Goal: Find specific fact: Find specific fact

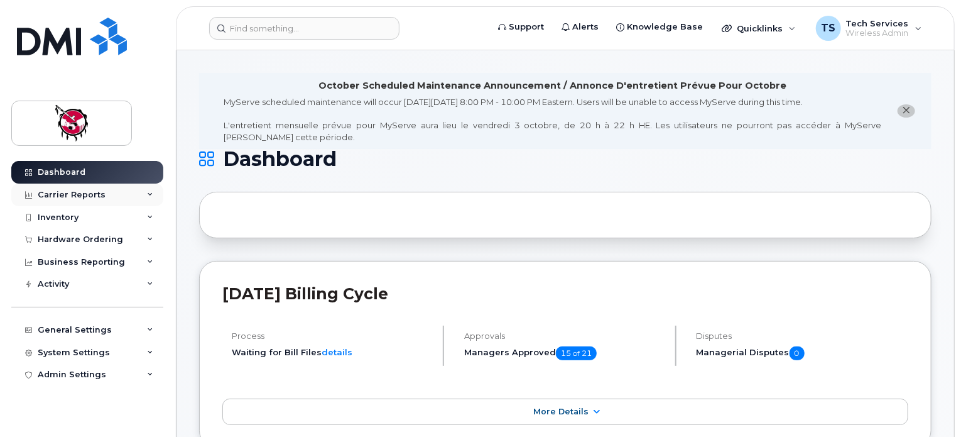
click at [81, 195] on div "Carrier Reports" at bounding box center [72, 195] width 68 height 10
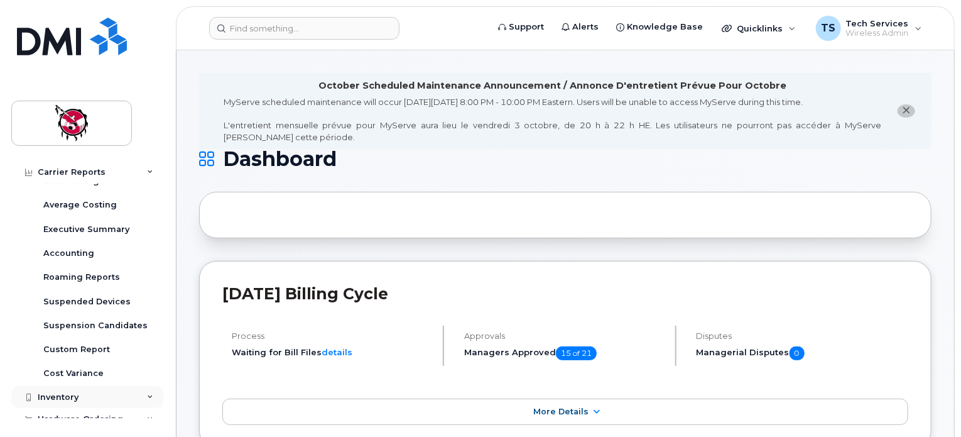
scroll to position [188, 0]
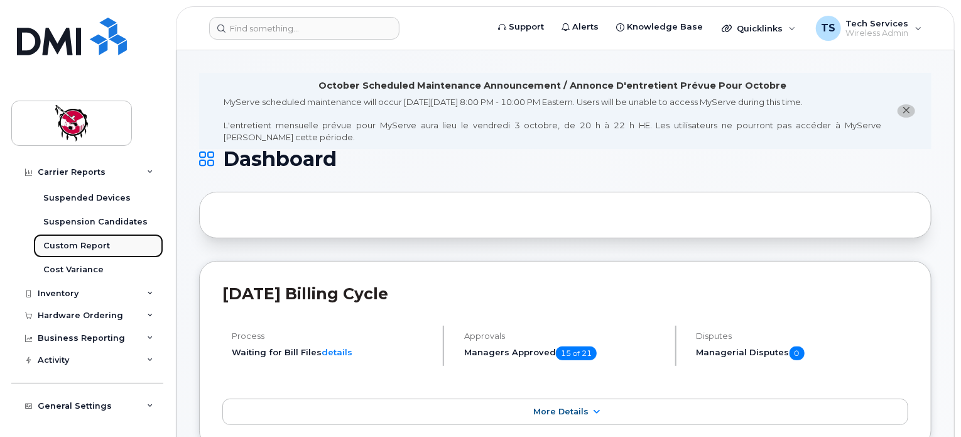
click at [78, 248] on div "Custom Report" at bounding box center [76, 245] width 67 height 11
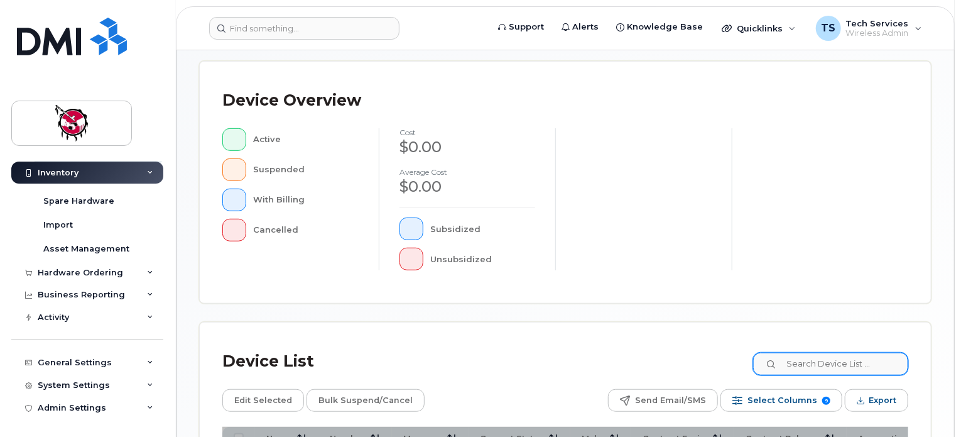
scroll to position [377, 0]
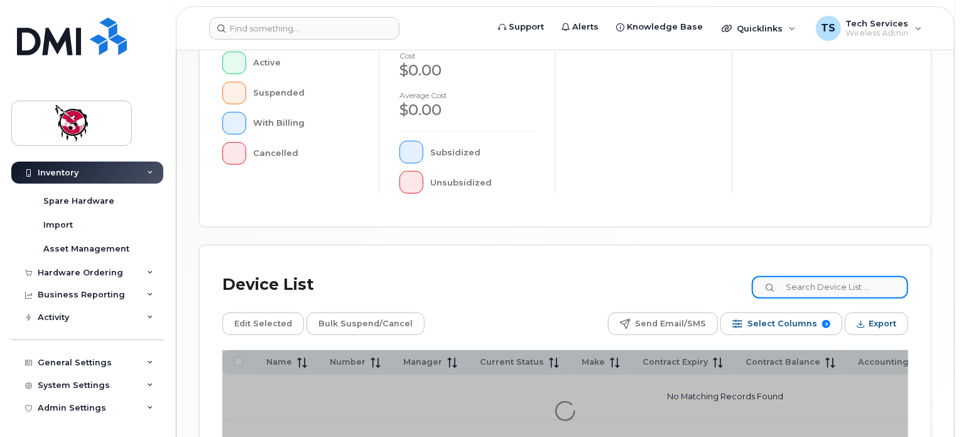
click at [819, 288] on input at bounding box center [830, 287] width 156 height 23
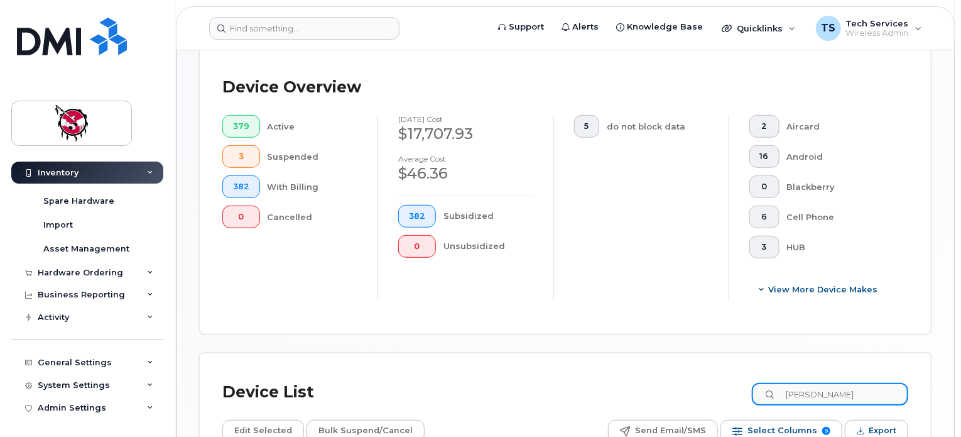
scroll to position [364, 0]
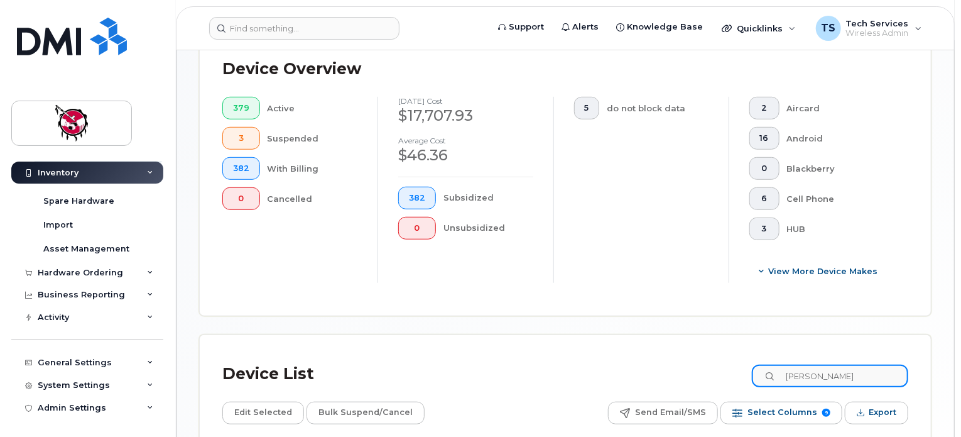
drag, startPoint x: 866, startPoint y: 371, endPoint x: 761, endPoint y: 371, distance: 104.9
click at [761, 371] on div "Device List [PERSON_NAME]" at bounding box center [565, 373] width 686 height 33
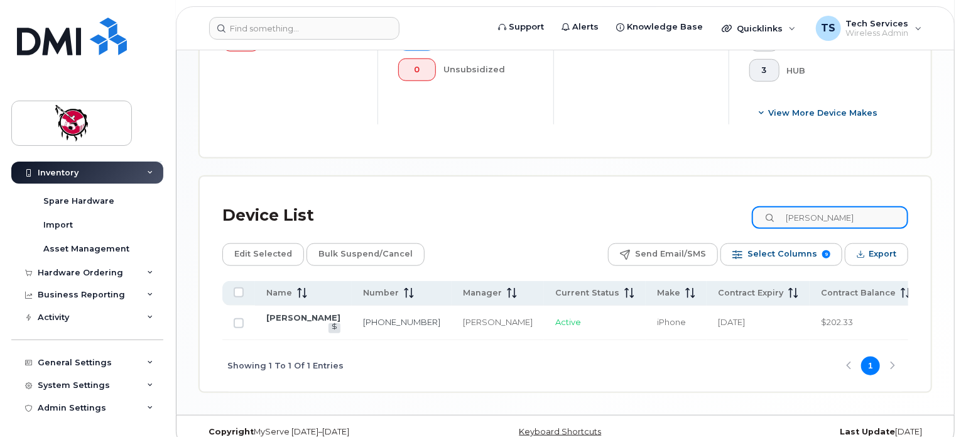
scroll to position [553, 0]
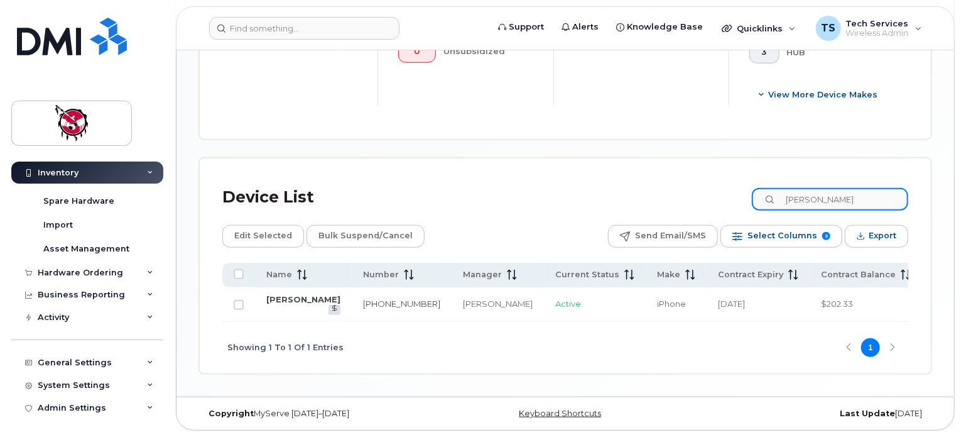
drag, startPoint x: 844, startPoint y: 183, endPoint x: 639, endPoint y: 183, distance: 204.1
click at [639, 183] on div "Device List [PERSON_NAME]" at bounding box center [565, 197] width 686 height 33
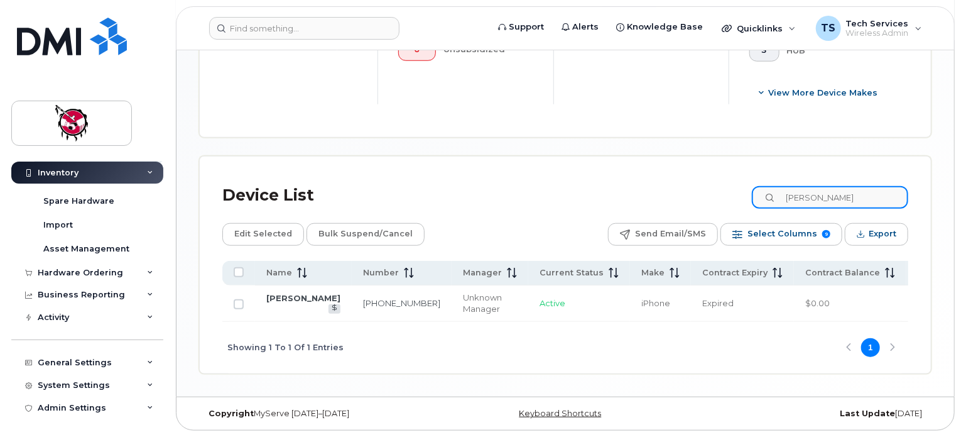
scroll to position [545, 0]
type input "[PERSON_NAME]"
drag, startPoint x: 844, startPoint y: 193, endPoint x: 709, endPoint y: 193, distance: 135.7
click at [709, 193] on div "Device List [PERSON_NAME]" at bounding box center [565, 195] width 686 height 33
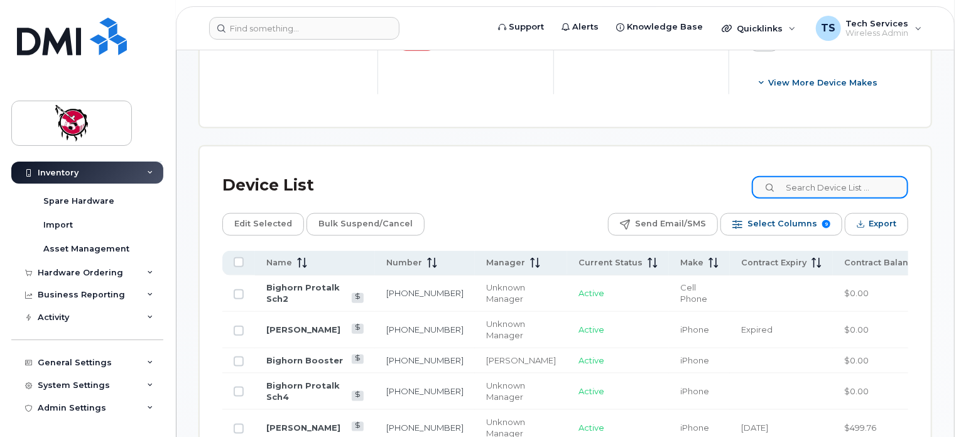
click at [825, 188] on input at bounding box center [830, 187] width 156 height 23
click at [839, 182] on input at bounding box center [830, 187] width 156 height 23
click at [821, 190] on input at bounding box center [830, 187] width 156 height 23
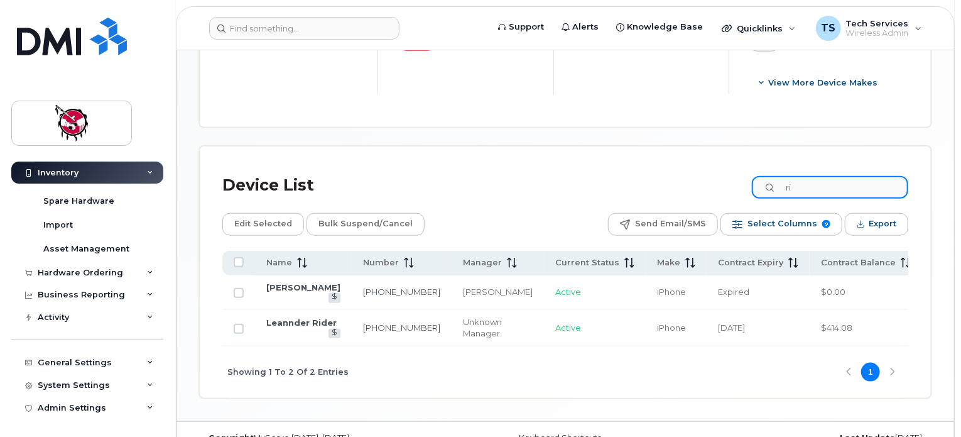
type input "r"
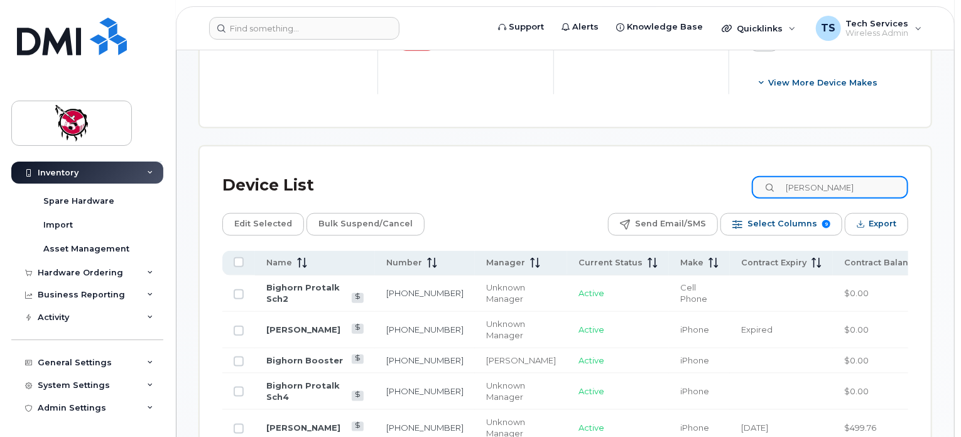
scroll to position [545, 0]
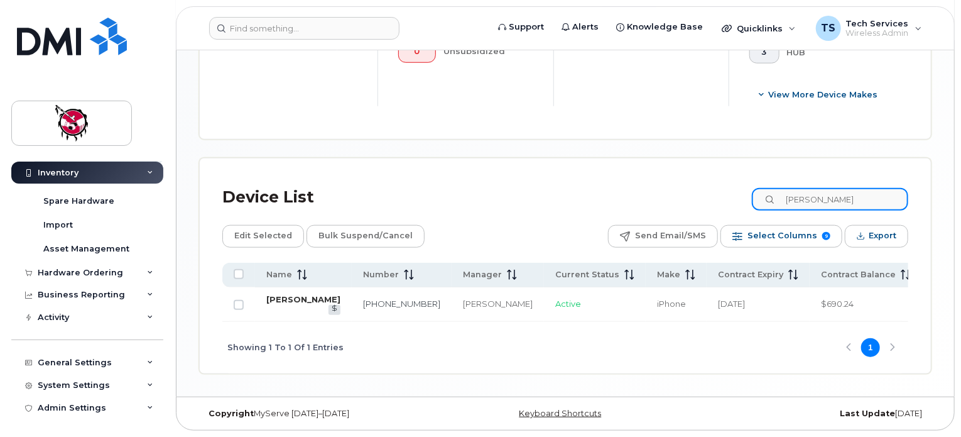
type input "[PERSON_NAME]"
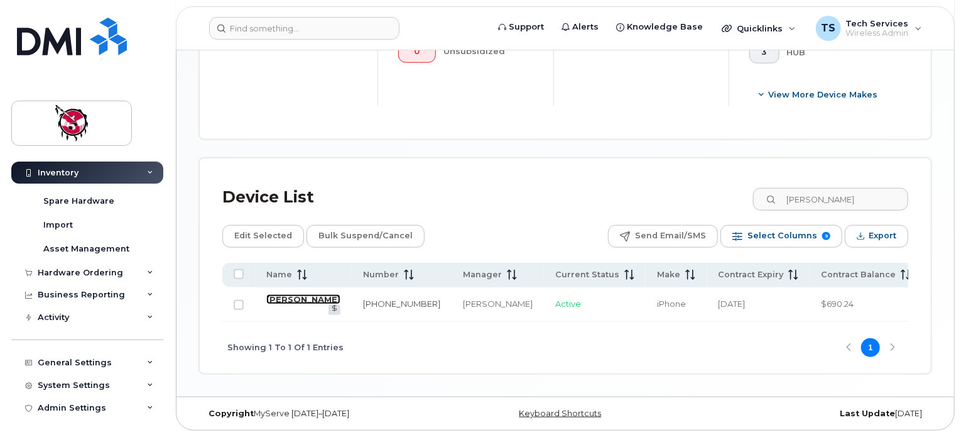
click at [276, 303] on link "[PERSON_NAME]" at bounding box center [303, 299] width 74 height 10
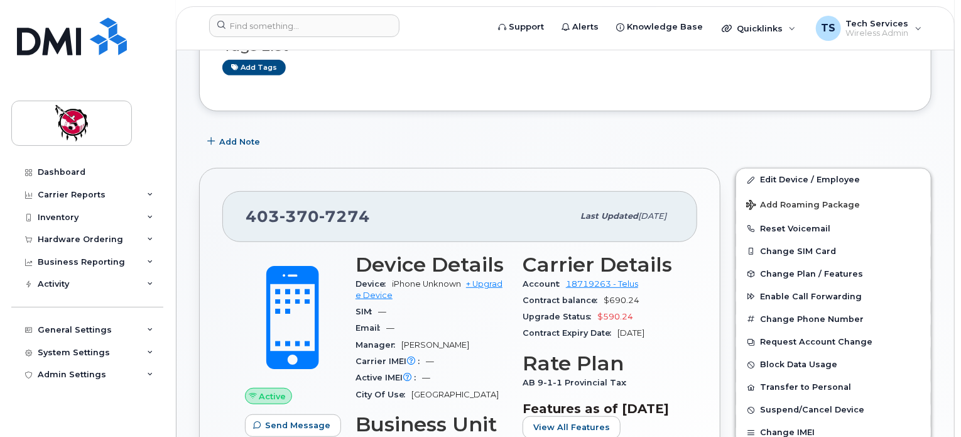
scroll to position [314, 0]
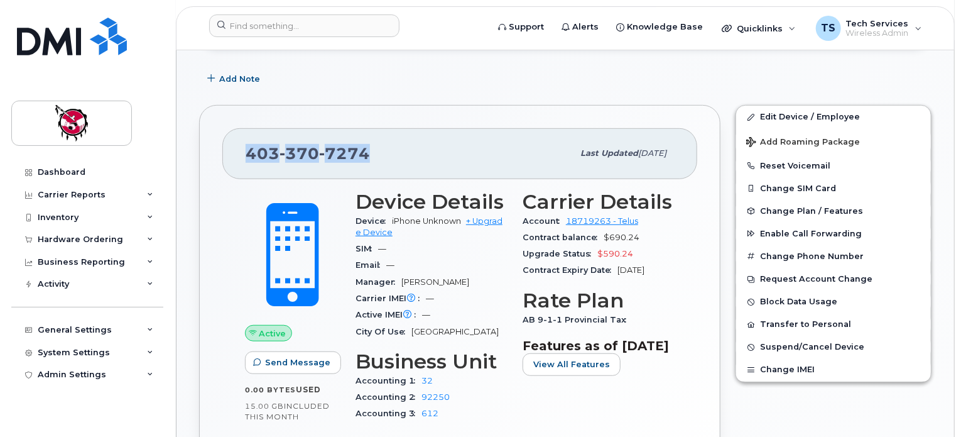
drag, startPoint x: 378, startPoint y: 138, endPoint x: 246, endPoint y: 139, distance: 132.5
click at [244, 139] on div "403 370 7274 Last updated Aug 20, 2025" at bounding box center [459, 153] width 475 height 50
copy span "403 370 7274"
click at [404, 70] on div "Add Note" at bounding box center [565, 78] width 732 height 23
